Goal: Obtain resource: Obtain resource

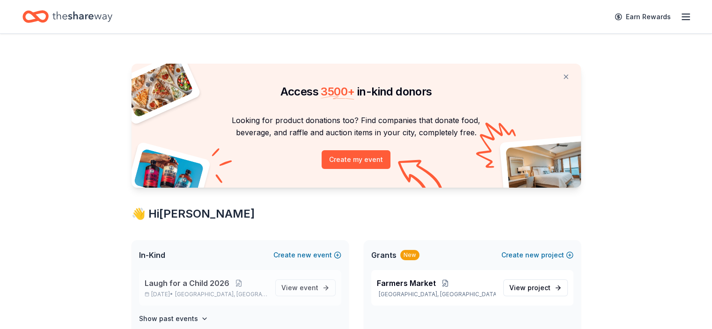
click at [218, 289] on div "Laugh for a Child [DATE], 2026 • [GEOGRAPHIC_DATA], [GEOGRAPHIC_DATA]" at bounding box center [206, 288] width 123 height 21
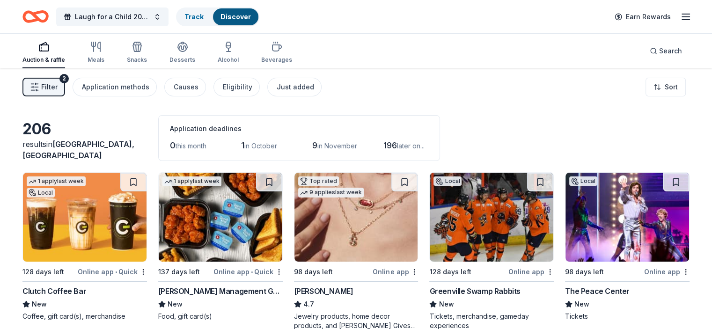
click at [615, 81] on div "Filter 2 Application methods Causes Eligibility Just added Sort" at bounding box center [356, 86] width 712 height 37
click at [100, 228] on img at bounding box center [85, 217] width 124 height 89
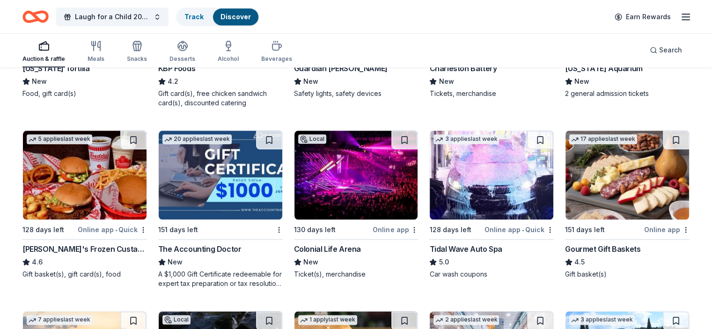
scroll to position [1120, 0]
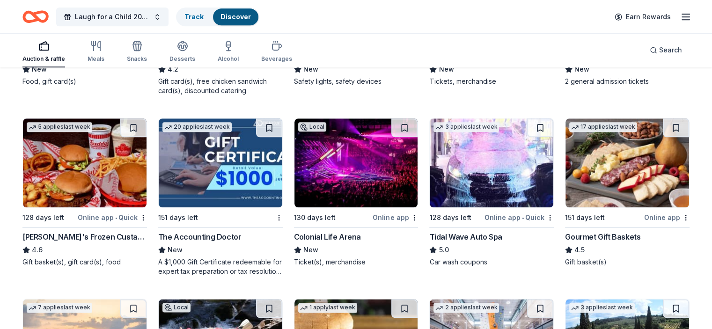
click at [462, 182] on img at bounding box center [492, 162] width 124 height 89
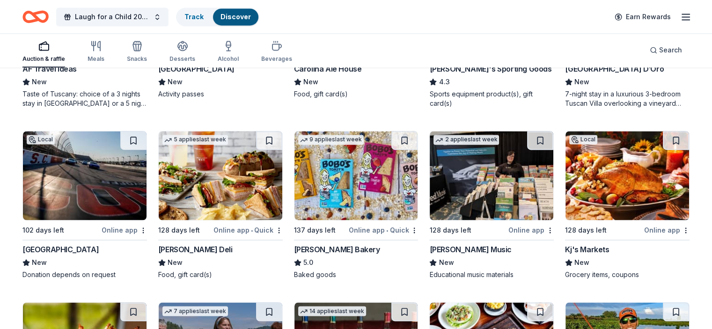
scroll to position [1435, 0]
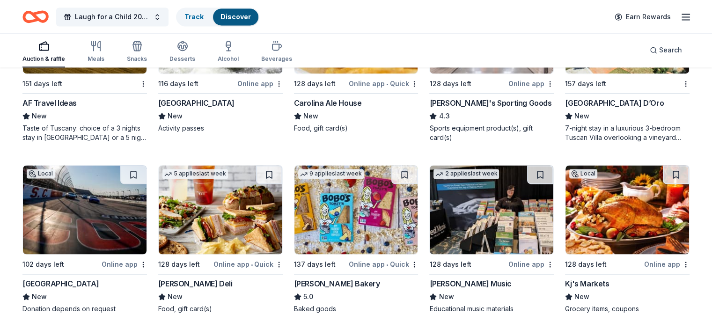
click at [103, 239] on img at bounding box center [85, 209] width 124 height 89
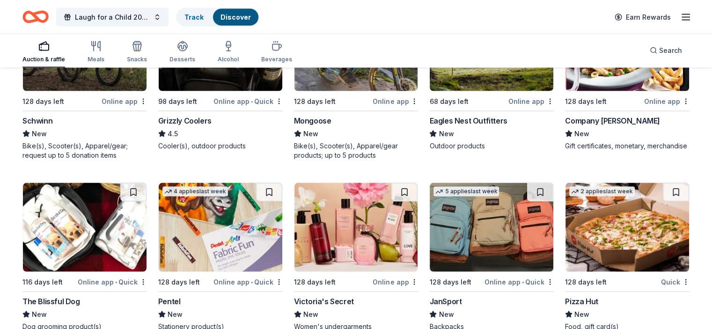
scroll to position [5366, 0]
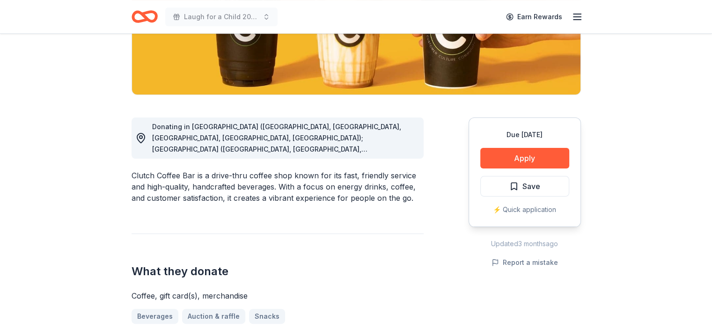
scroll to position [185, 0]
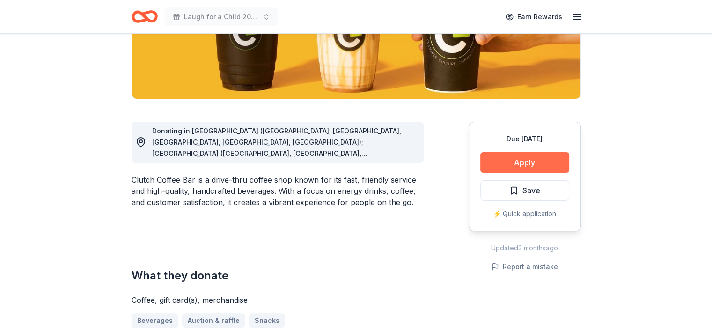
click at [519, 159] on button "Apply" at bounding box center [524, 162] width 89 height 21
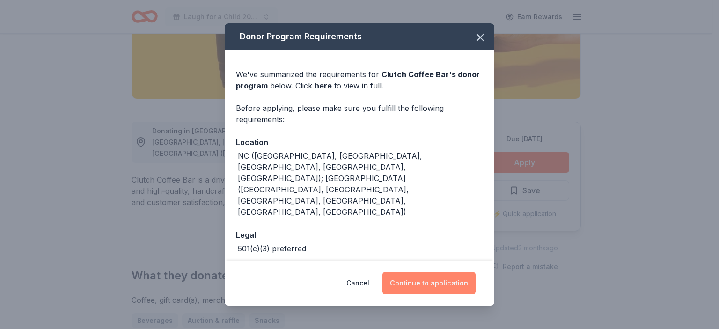
click at [431, 286] on button "Continue to application" at bounding box center [429, 283] width 93 height 22
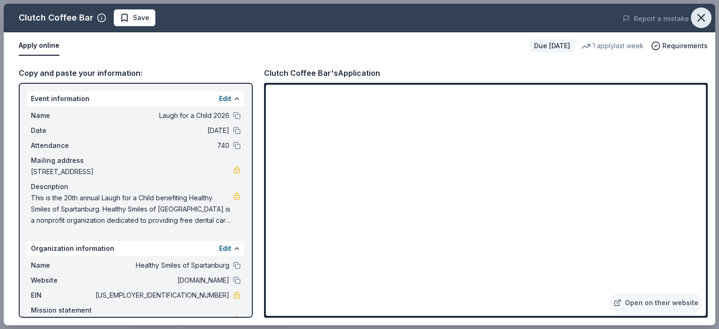
click at [701, 21] on icon "button" at bounding box center [701, 17] width 13 height 13
